Goal: Task Accomplishment & Management: Complete application form

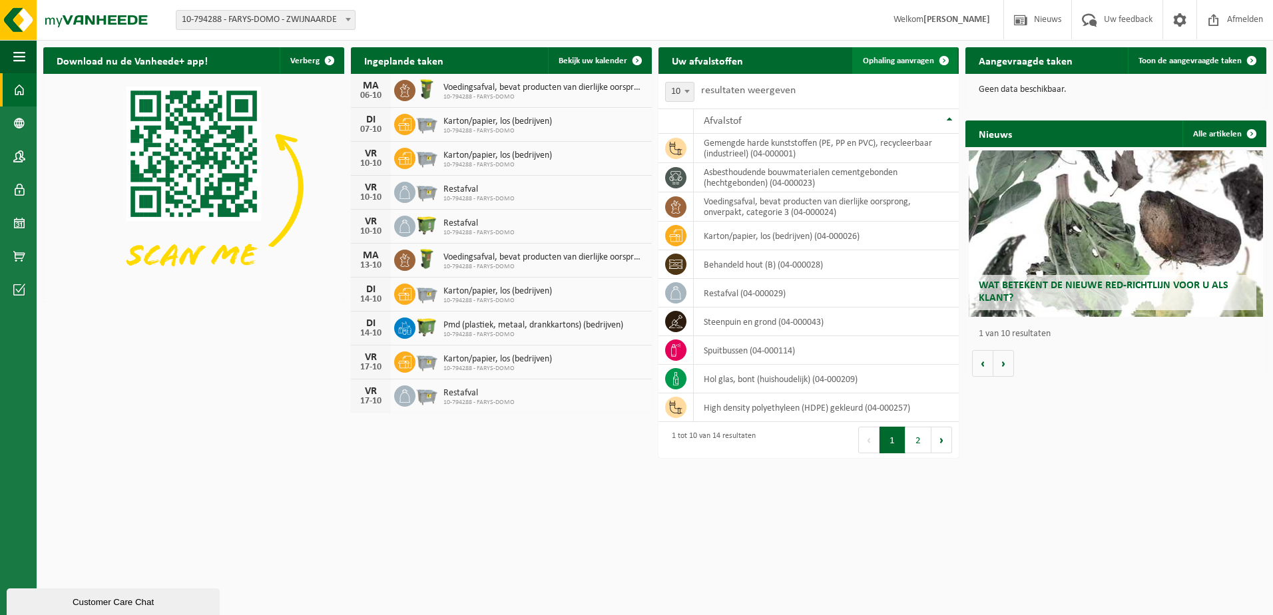
click at [893, 59] on span "Ophaling aanvragen" at bounding box center [898, 61] width 71 height 9
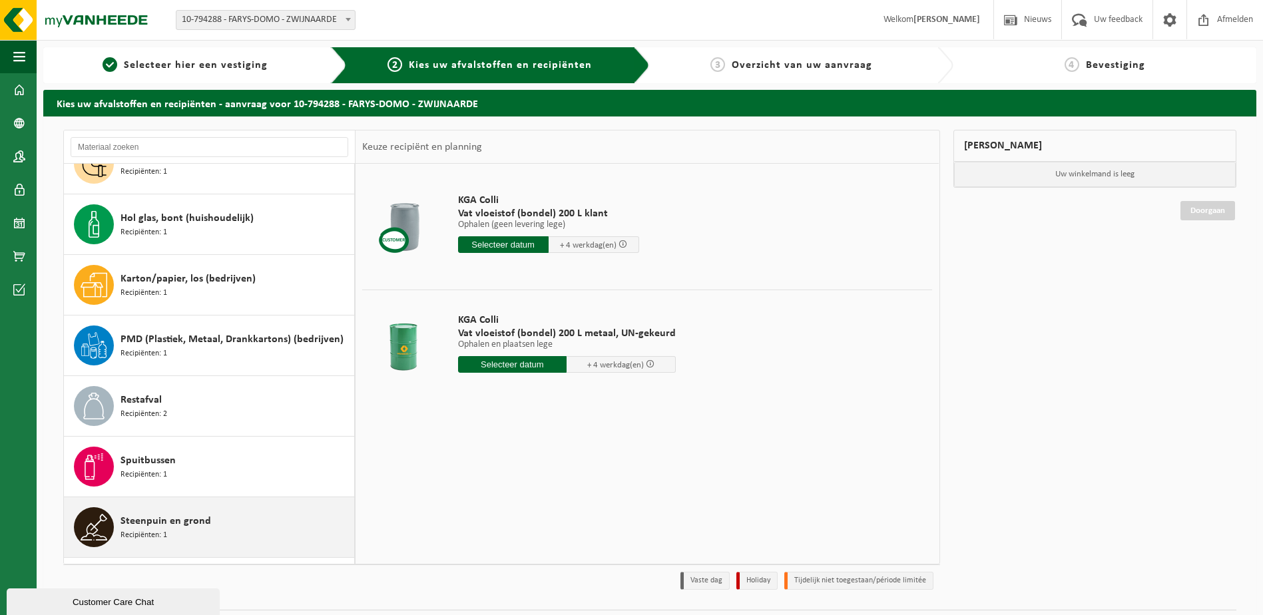
click at [140, 531] on span "Recipiënten: 1" at bounding box center [143, 535] width 47 height 13
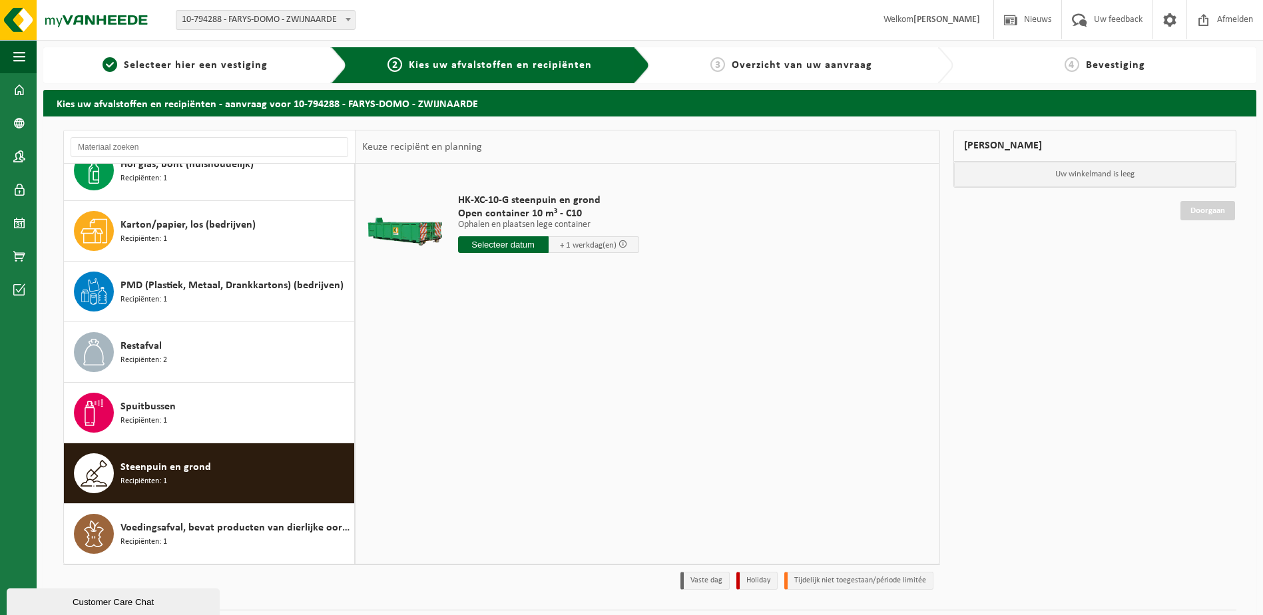
click at [487, 238] on input "text" at bounding box center [503, 244] width 91 height 17
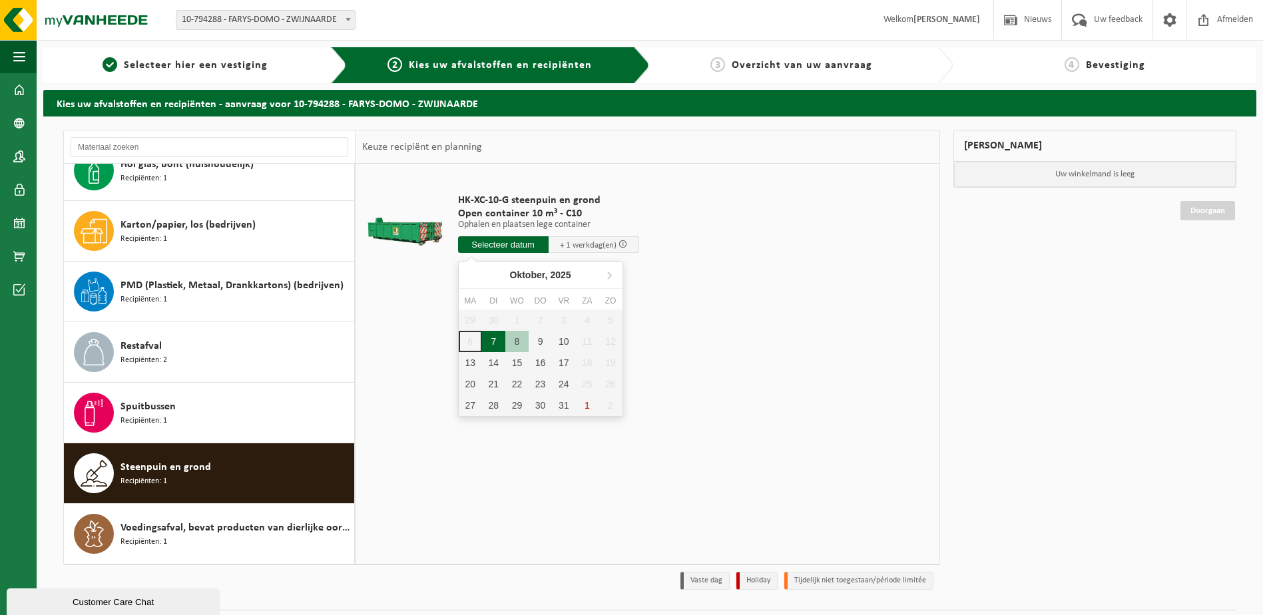
click at [491, 342] on div "7" at bounding box center [493, 341] width 23 height 21
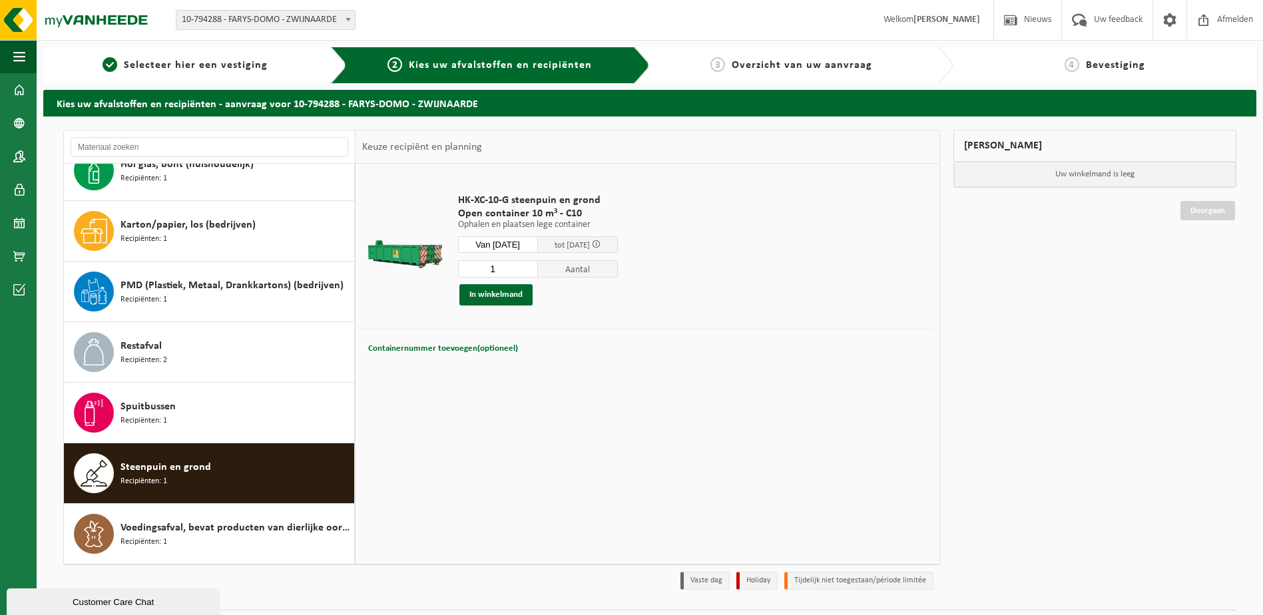
click at [538, 245] on input "Van 2025-10-07" at bounding box center [498, 244] width 80 height 17
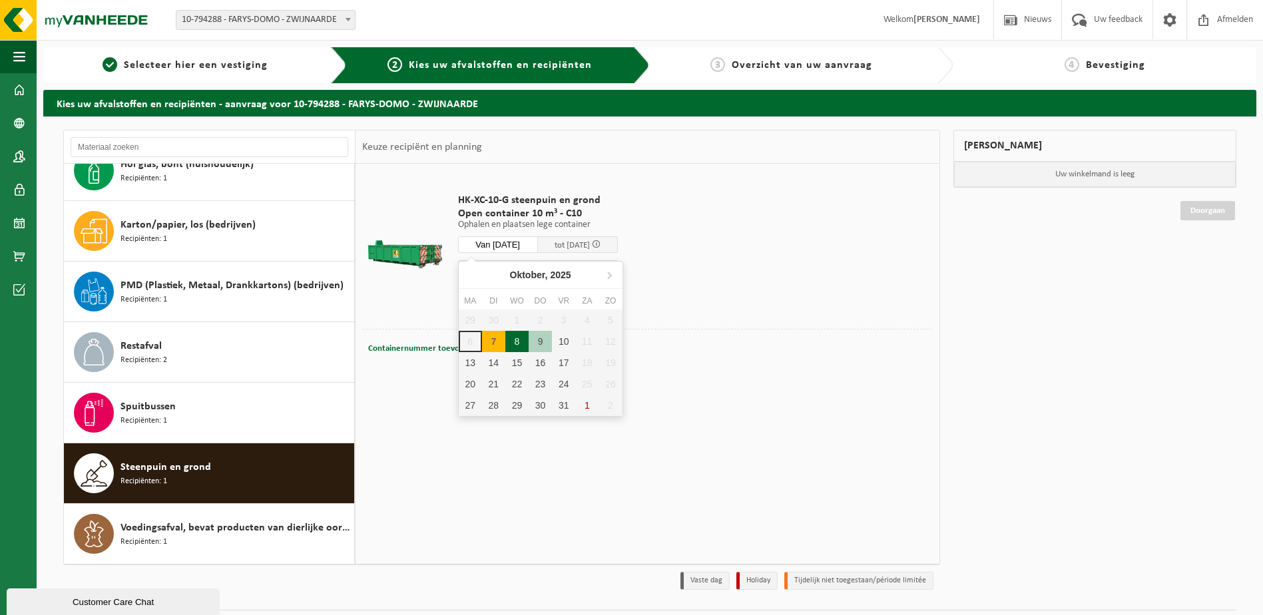
click at [511, 343] on div "8" at bounding box center [516, 341] width 23 height 21
type input "Van 2025-10-08"
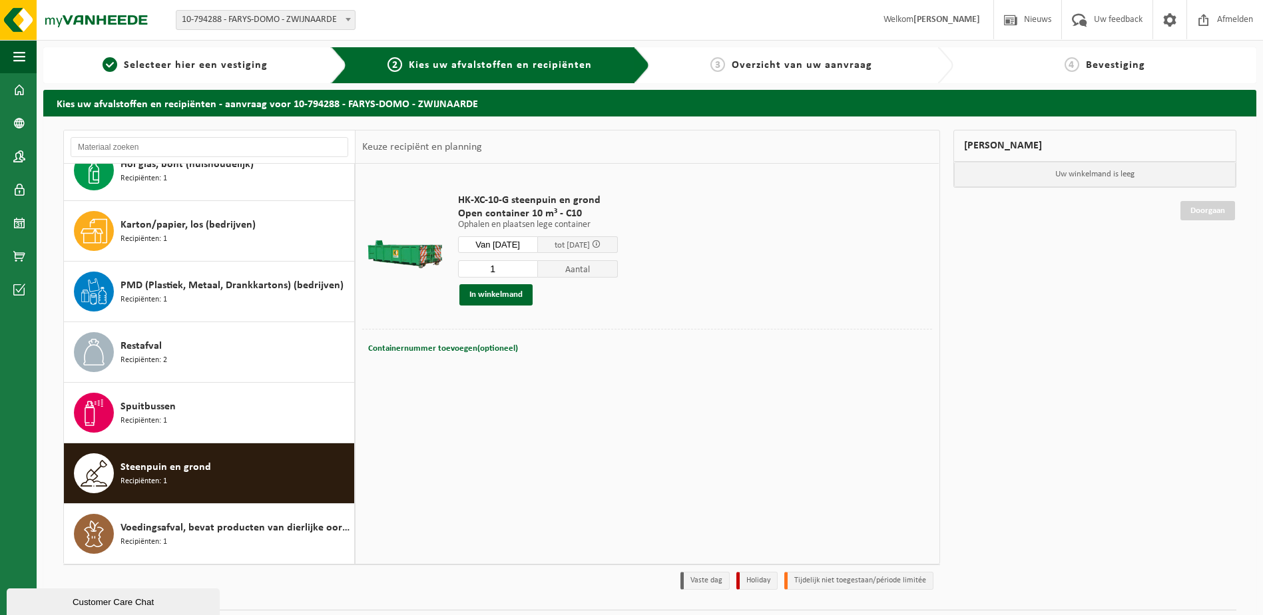
click at [515, 266] on input "1" at bounding box center [498, 268] width 80 height 17
type input "2"
click at [538, 240] on input "Van 2025-10-08" at bounding box center [498, 244] width 80 height 17
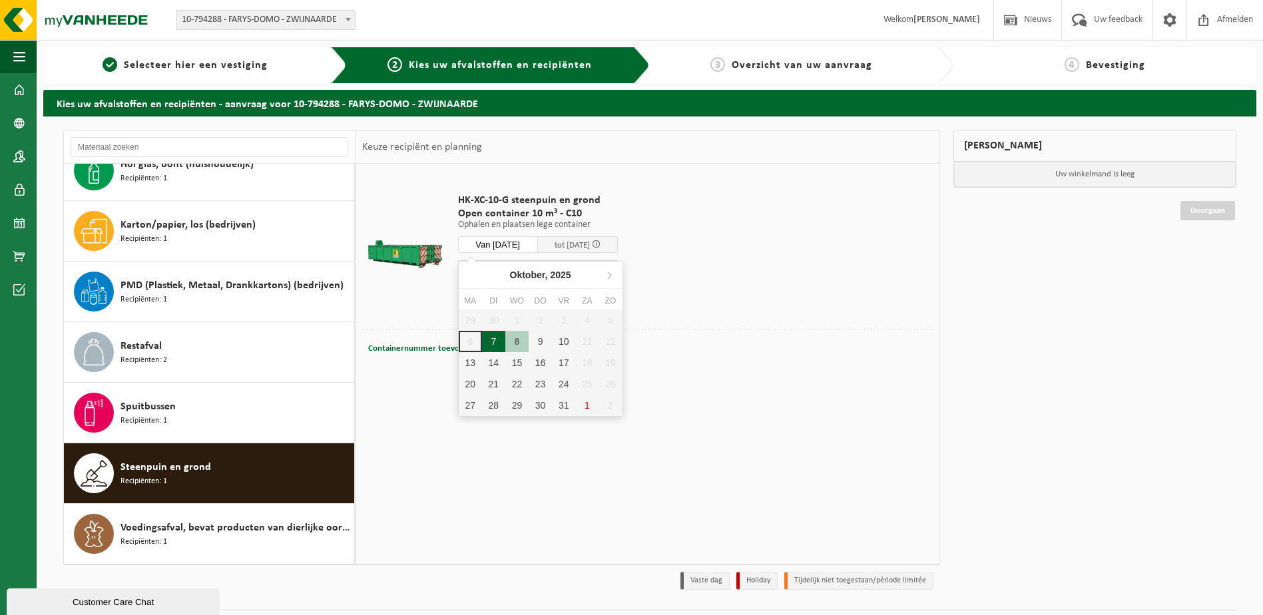
click at [495, 334] on div "7" at bounding box center [493, 341] width 23 height 21
type input "Van 2025-10-07"
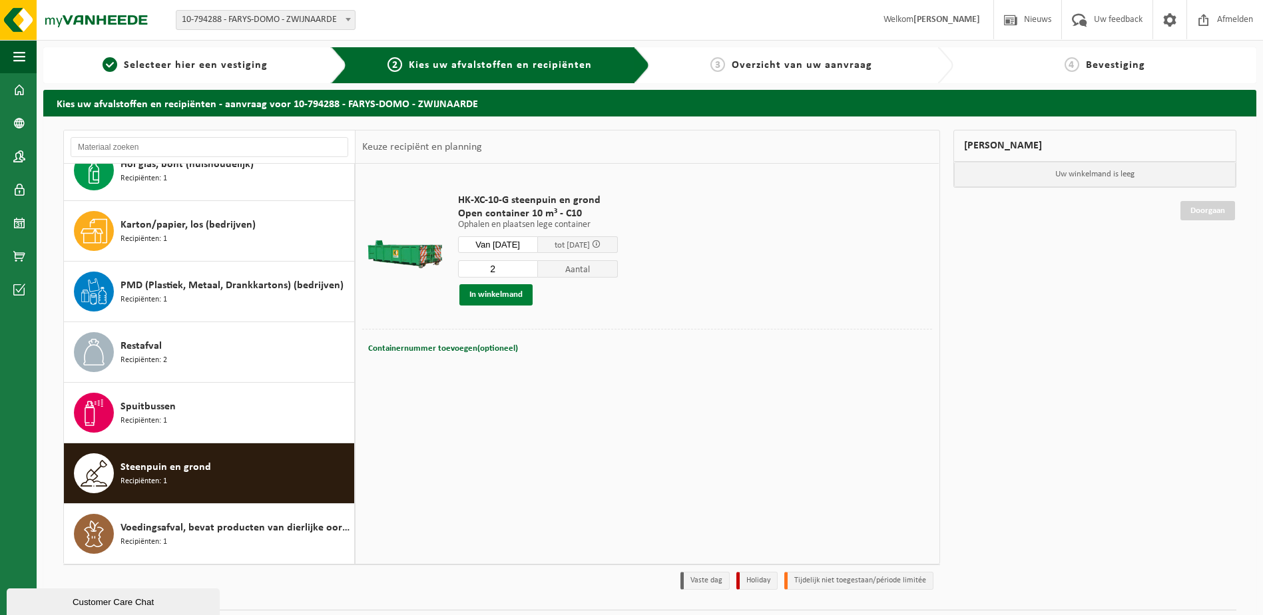
click at [495, 294] on button "In winkelmand" at bounding box center [495, 294] width 73 height 21
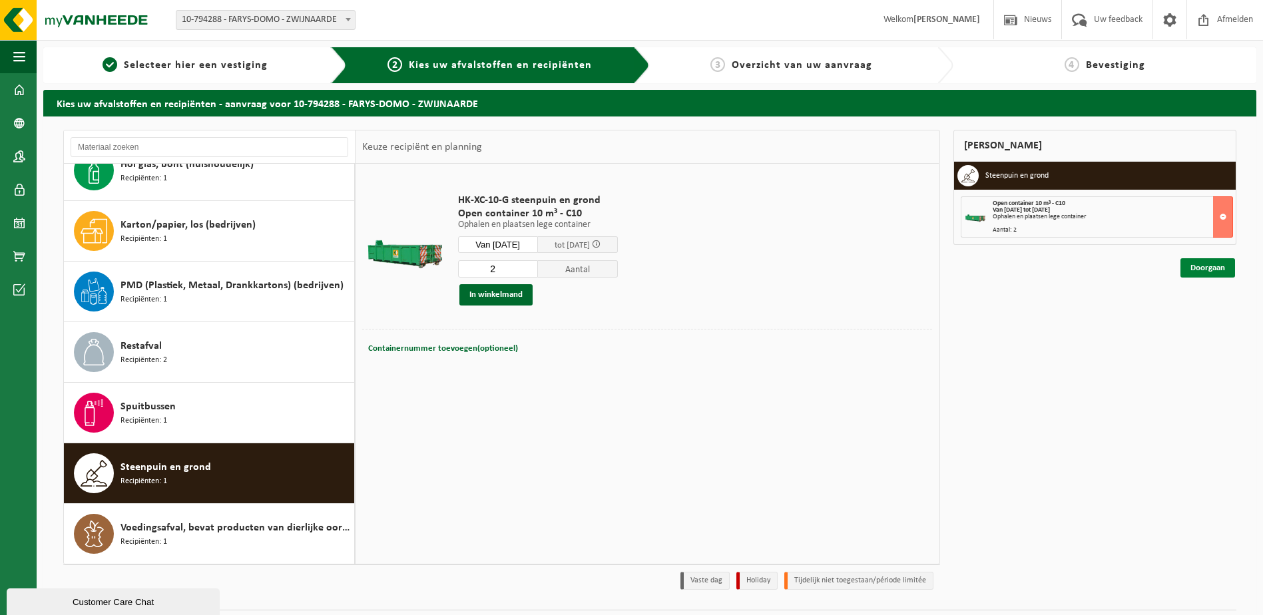
click at [1203, 270] on link "Doorgaan" at bounding box center [1207, 267] width 55 height 19
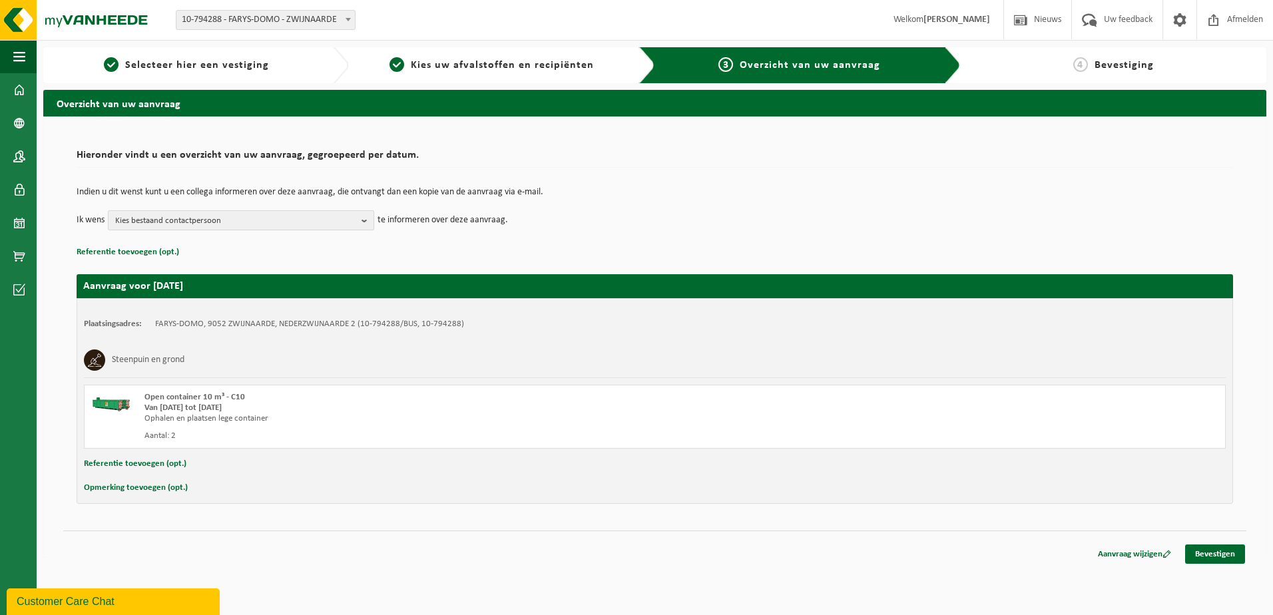
click at [352, 221] on span "Kies bestaand contactpersoon" at bounding box center [235, 221] width 241 height 20
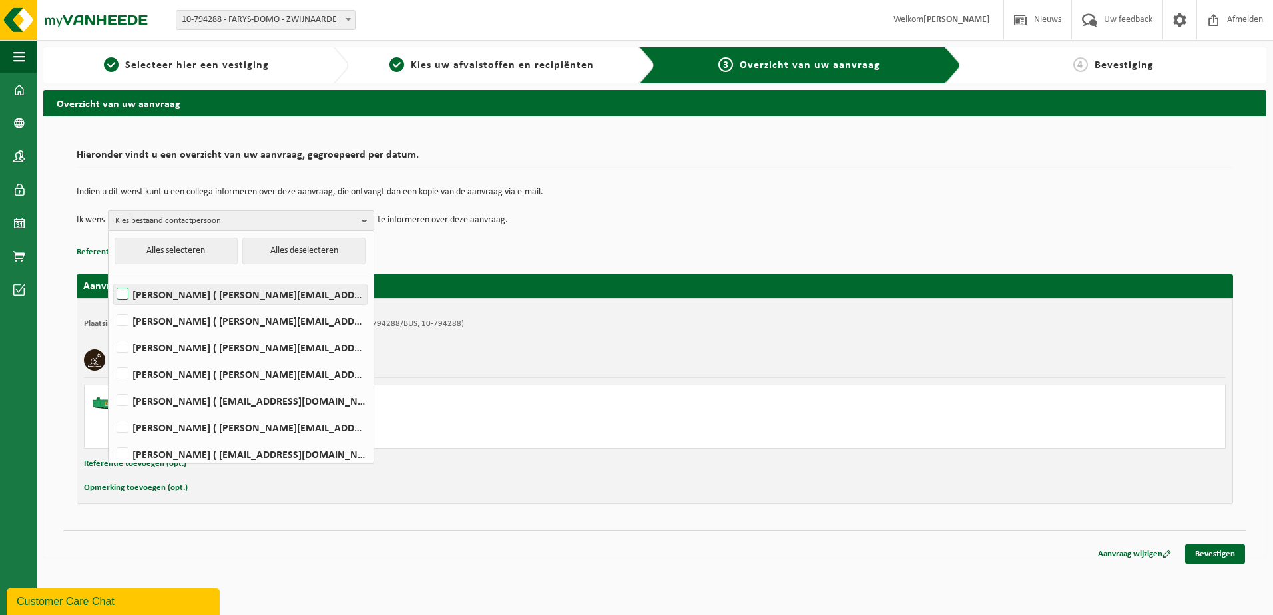
click at [213, 288] on label "[PERSON_NAME] ( [PERSON_NAME][EMAIL_ADDRESS][DOMAIN_NAME] )" at bounding box center [240, 294] width 253 height 20
click at [112, 278] on input "[PERSON_NAME] ( [PERSON_NAME][EMAIL_ADDRESS][DOMAIN_NAME] )" at bounding box center [111, 277] width 1 height 1
checkbox input "true"
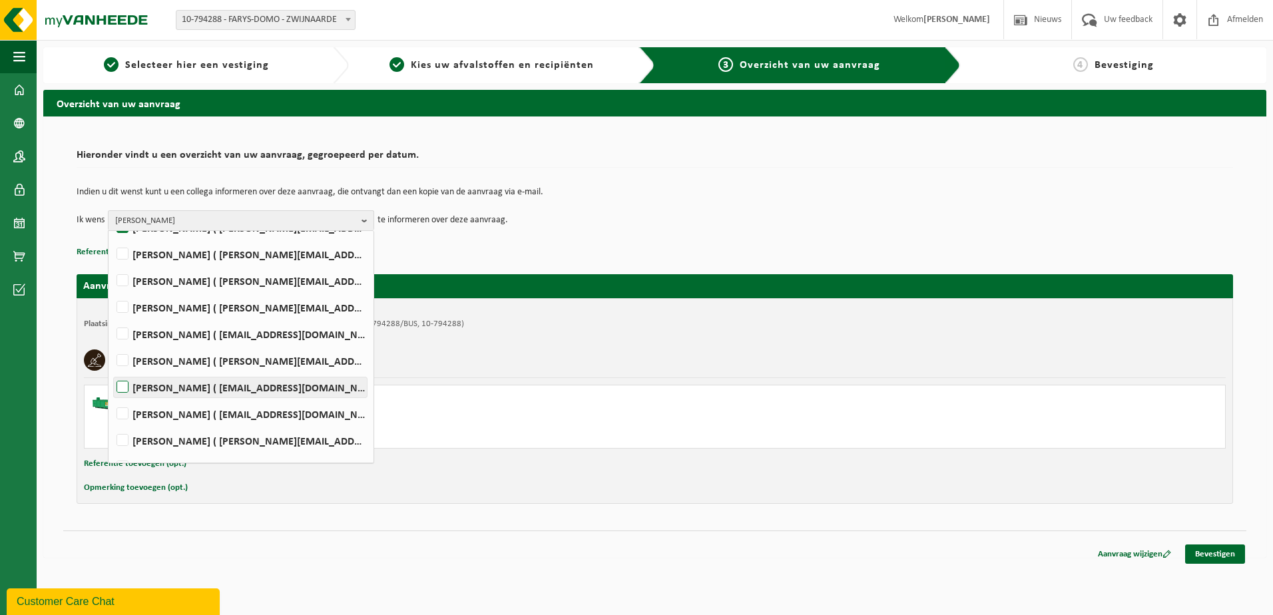
click at [208, 387] on label "[PERSON_NAME] ( [EMAIL_ADDRESS][DOMAIN_NAME] )" at bounding box center [240, 387] width 253 height 20
click at [112, 371] on input "[PERSON_NAME] ( [EMAIL_ADDRESS][DOMAIN_NAME] )" at bounding box center [111, 370] width 1 height 1
checkbox input "true"
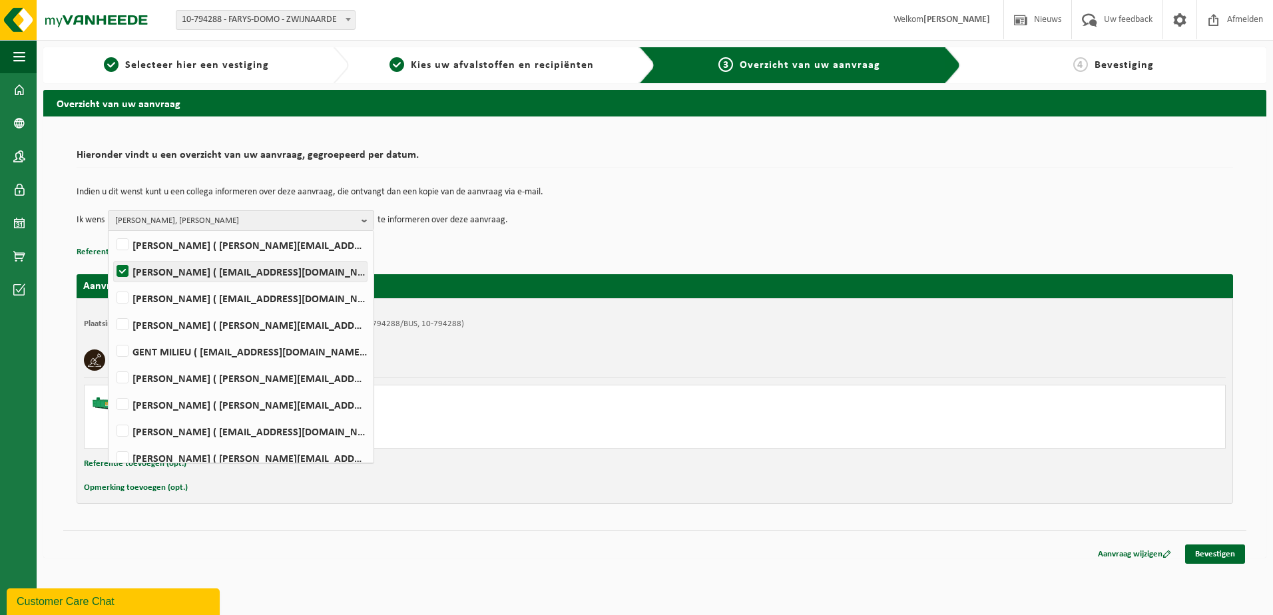
scroll to position [200, 0]
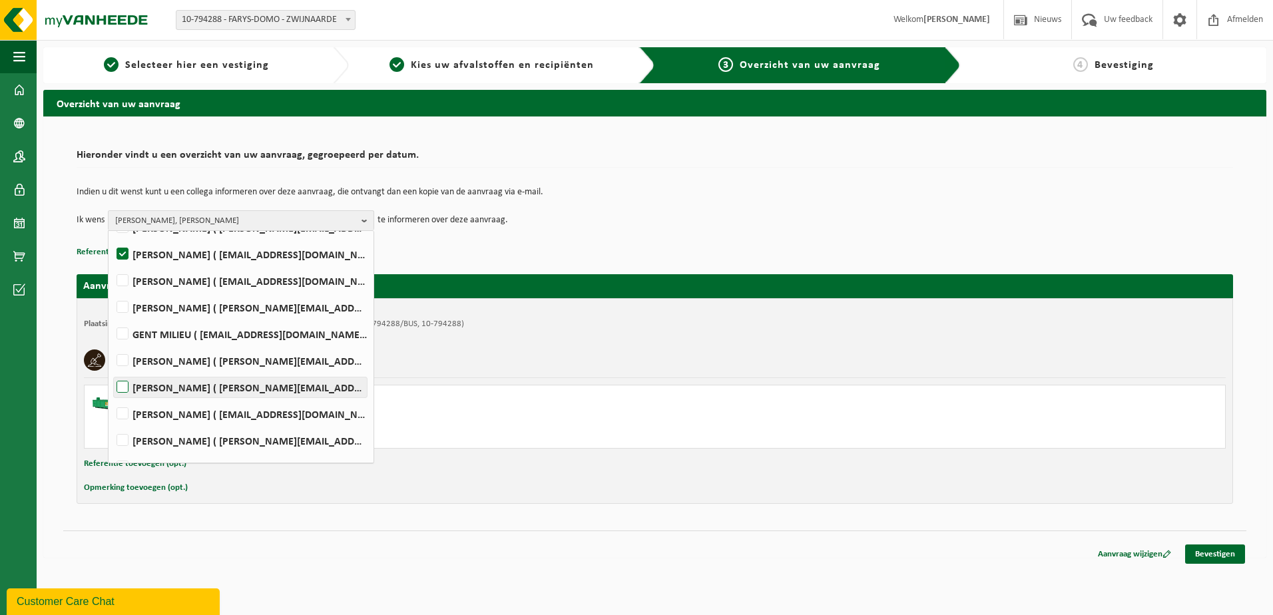
click at [205, 383] on label "[PERSON_NAME] ( [PERSON_NAME][EMAIL_ADDRESS][DOMAIN_NAME] )" at bounding box center [240, 387] width 253 height 20
click at [112, 371] on input "[PERSON_NAME] ( [PERSON_NAME][EMAIL_ADDRESS][DOMAIN_NAME] )" at bounding box center [111, 370] width 1 height 1
checkbox input "true"
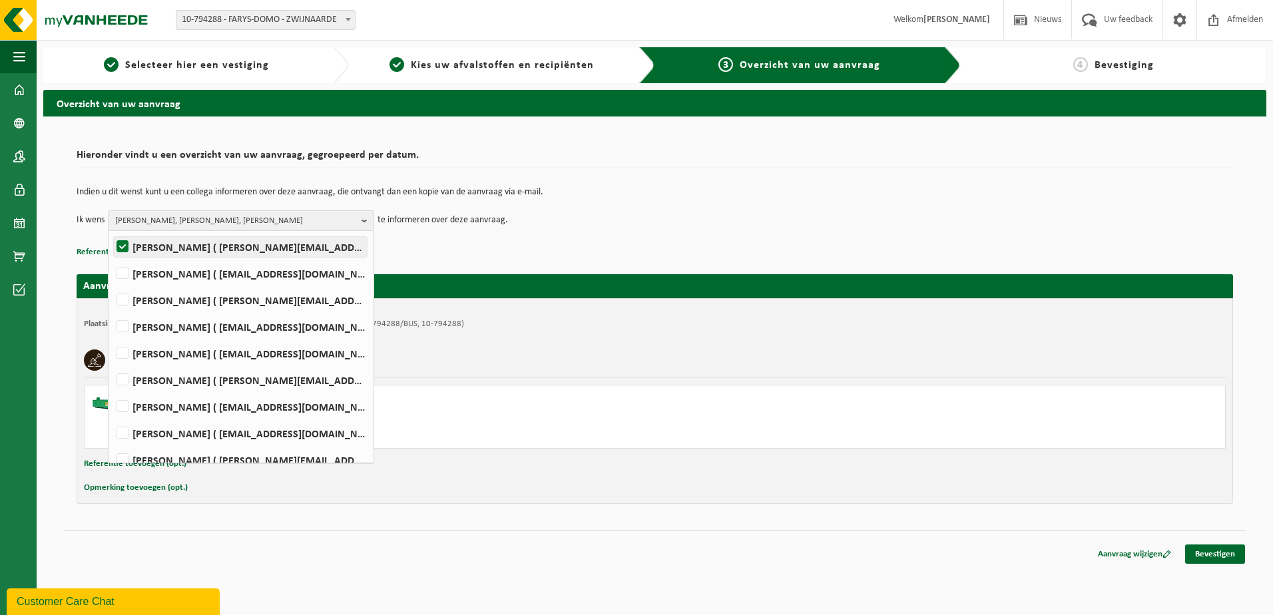
scroll to position [354, 0]
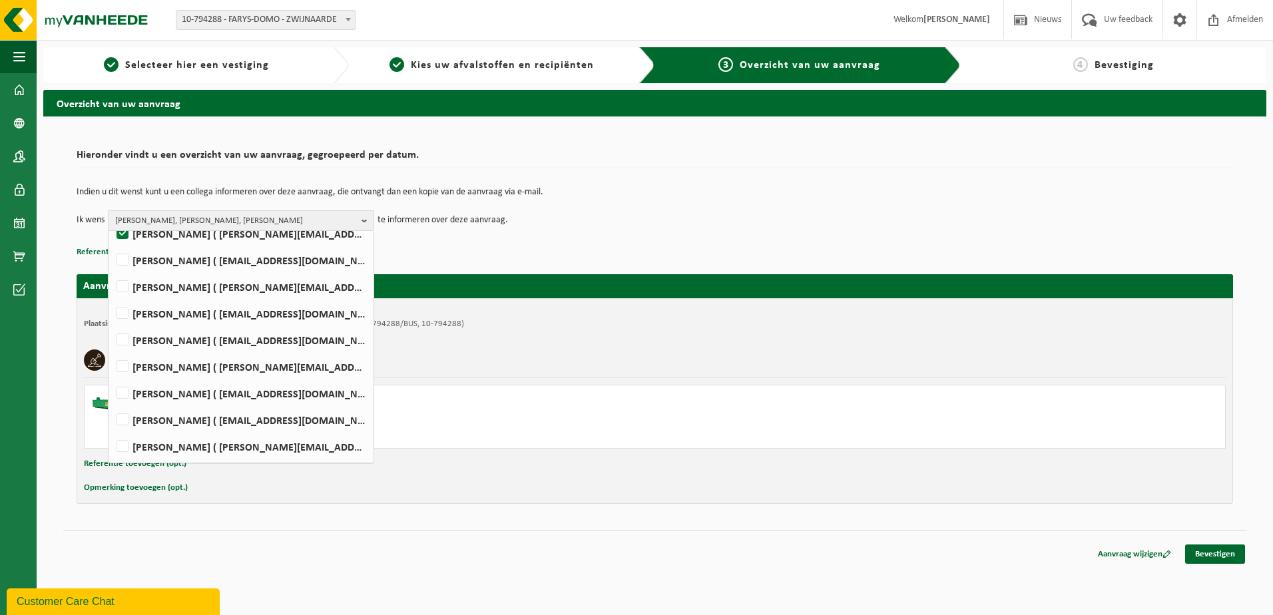
click at [197, 302] on li "[PERSON_NAME] ( [EMAIL_ADDRESS][DOMAIN_NAME] )" at bounding box center [241, 310] width 258 height 27
click at [197, 445] on label "[PERSON_NAME] ( [PERSON_NAME][EMAIL_ADDRESS][DOMAIN_NAME] )" at bounding box center [240, 447] width 253 height 20
click at [112, 430] on input "[PERSON_NAME] ( [PERSON_NAME][EMAIL_ADDRESS][DOMAIN_NAME] )" at bounding box center [111, 429] width 1 height 1
checkbox input "true"
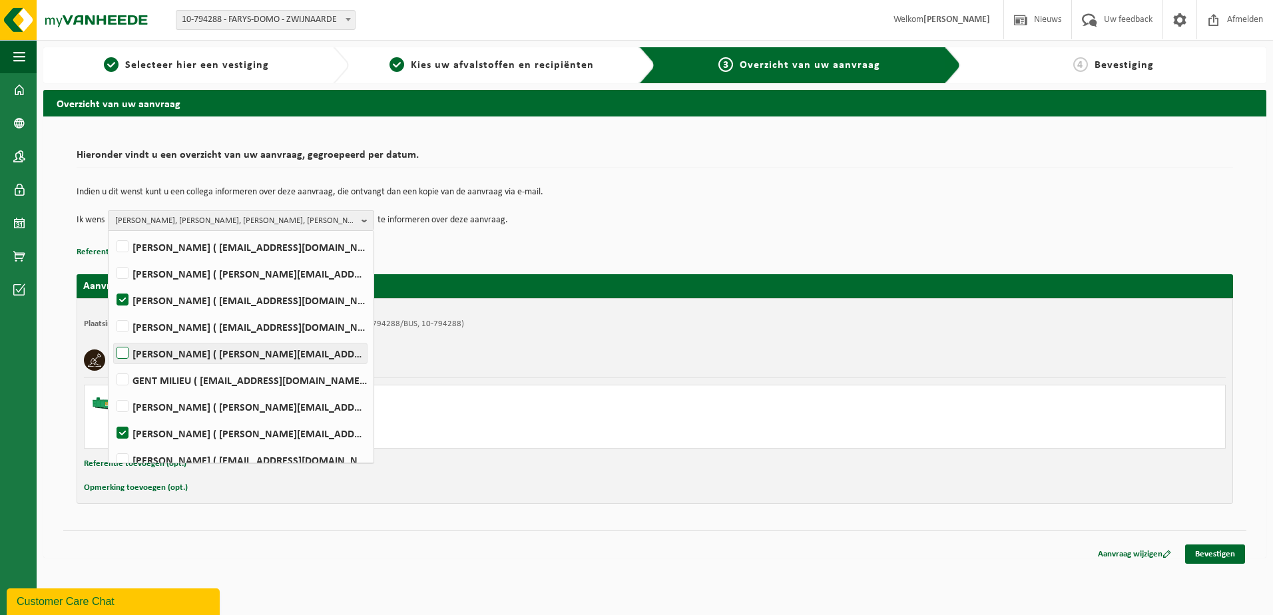
click at [190, 356] on label "[PERSON_NAME] ( [PERSON_NAME][EMAIL_ADDRESS][DOMAIN_NAME] )" at bounding box center [240, 354] width 253 height 20
click at [112, 337] on input "[PERSON_NAME] ( [PERSON_NAME][EMAIL_ADDRESS][DOMAIN_NAME] )" at bounding box center [111, 336] width 1 height 1
checkbox input "true"
click at [181, 401] on label "[PERSON_NAME] ( [PERSON_NAME][EMAIL_ADDRESS][DOMAIN_NAME] )" at bounding box center [240, 407] width 253 height 20
click at [112, 390] on input "[PERSON_NAME] ( [PERSON_NAME][EMAIL_ADDRESS][DOMAIN_NAME] )" at bounding box center [111, 389] width 1 height 1
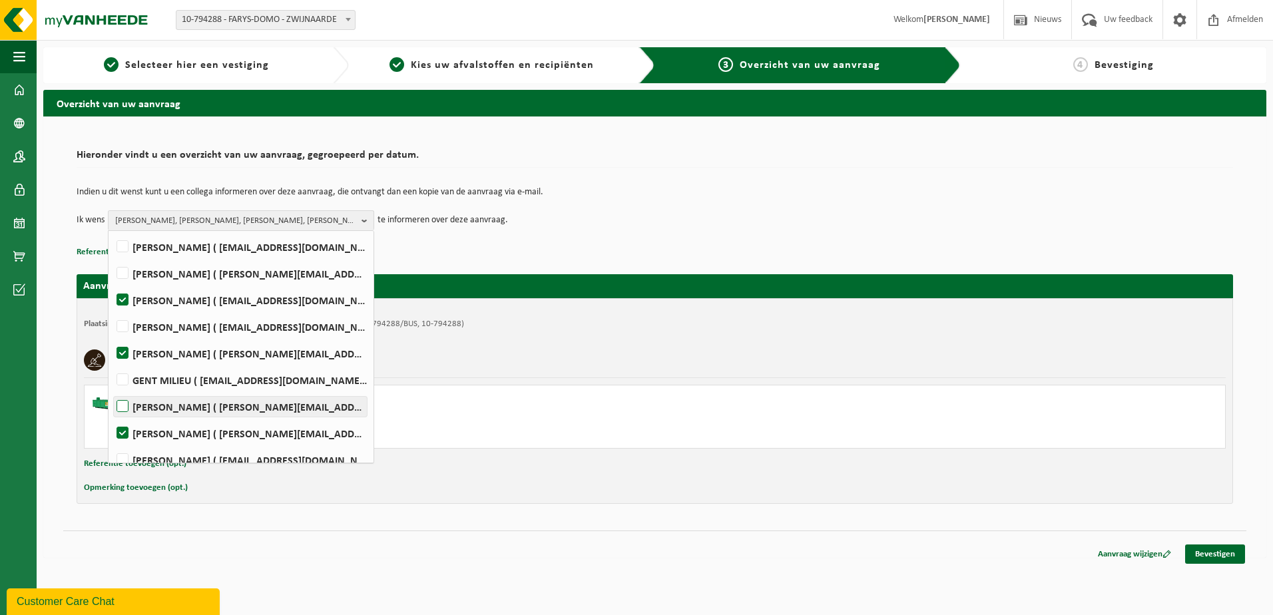
checkbox input "true"
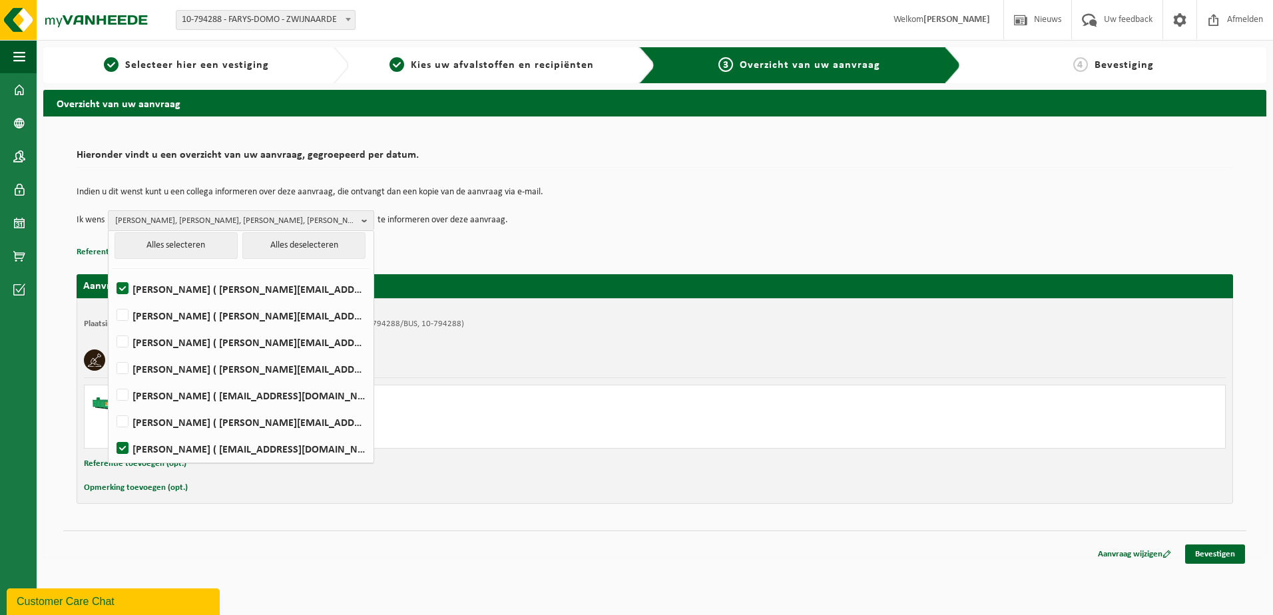
scroll to position [0, 0]
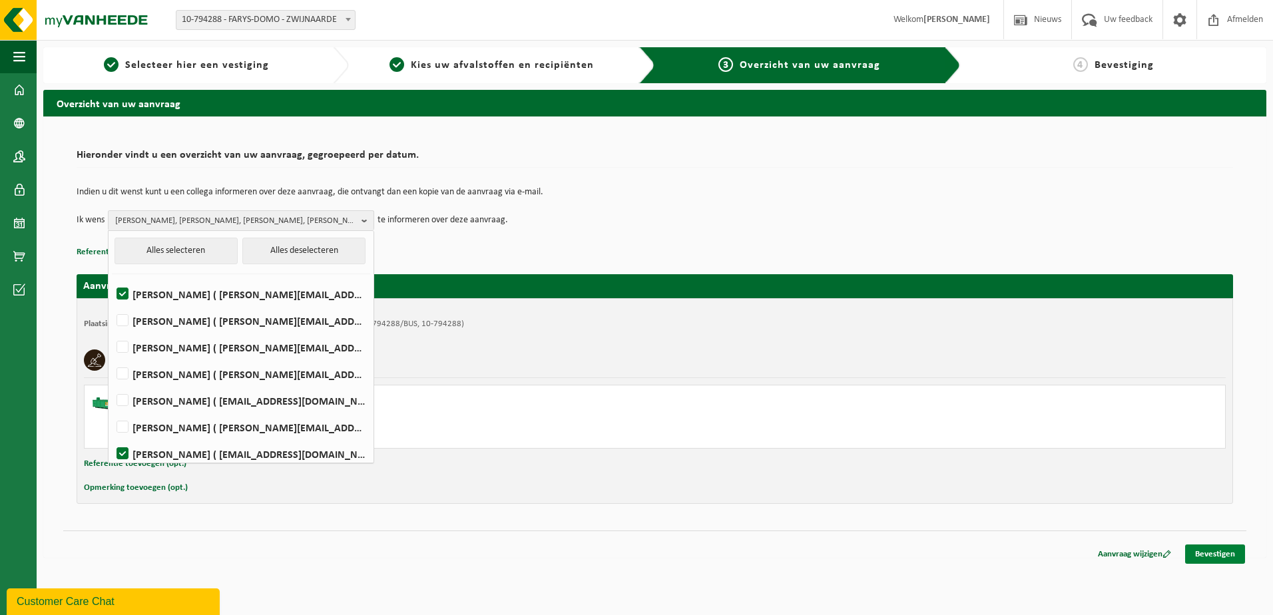
click at [1216, 553] on link "Bevestigen" at bounding box center [1215, 554] width 60 height 19
